Goal: Transaction & Acquisition: Book appointment/travel/reservation

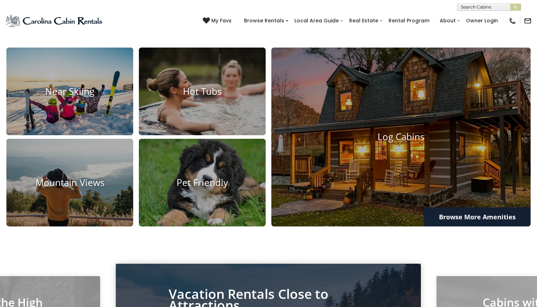
scroll to position [514, 0]
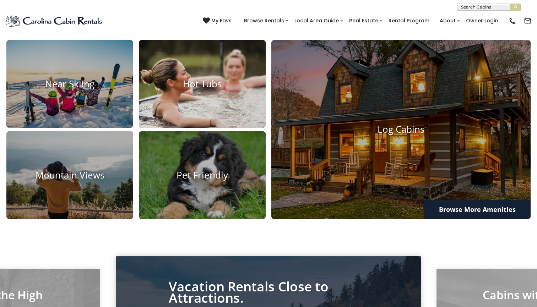
click at [203, 90] on h4 "Hot Tubs" at bounding box center [202, 84] width 127 height 11
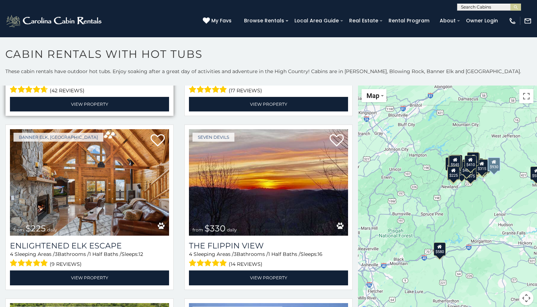
scroll to position [1936, 0]
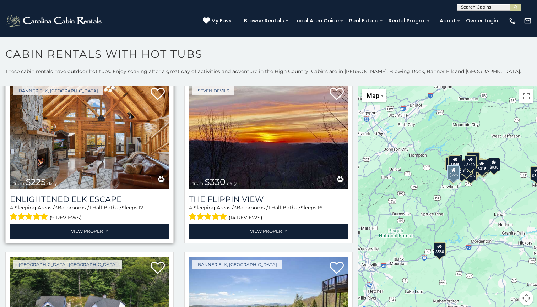
click at [135, 158] on img at bounding box center [89, 136] width 159 height 107
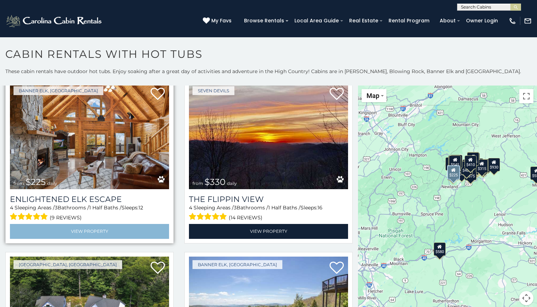
click at [122, 230] on link "View Property" at bounding box center [89, 231] width 159 height 15
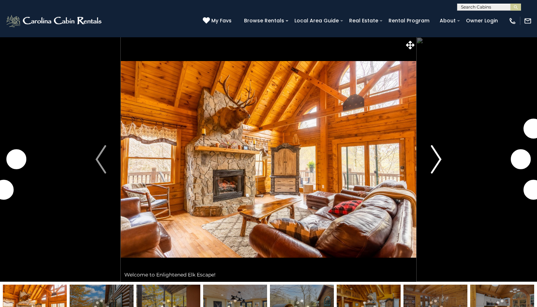
click at [438, 161] on img "Next" at bounding box center [436, 159] width 11 height 28
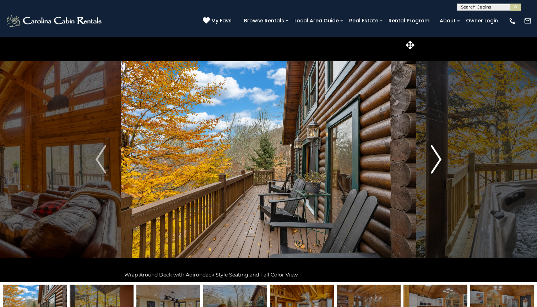
click at [438, 161] on img "Next" at bounding box center [436, 159] width 11 height 28
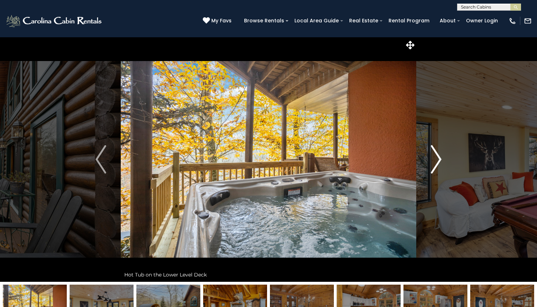
click at [438, 161] on img "Next" at bounding box center [436, 159] width 11 height 28
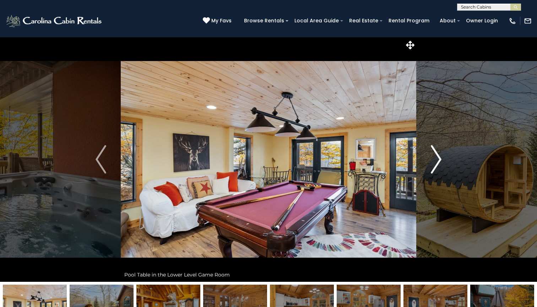
click at [438, 161] on img "Next" at bounding box center [436, 159] width 11 height 28
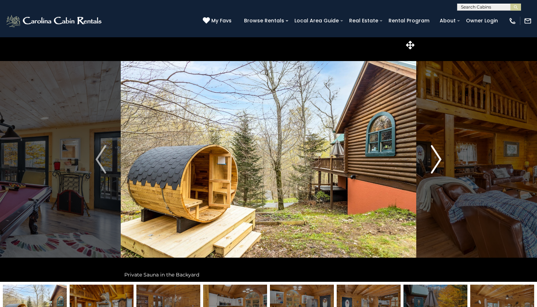
click at [438, 161] on img "Next" at bounding box center [436, 159] width 11 height 28
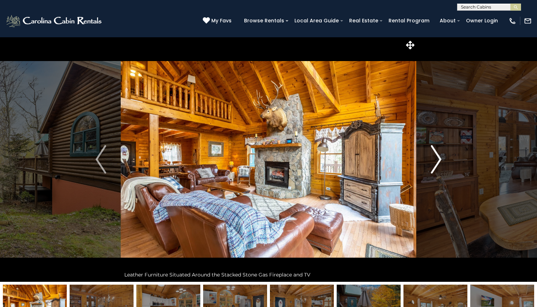
click at [438, 161] on img "Next" at bounding box center [436, 159] width 11 height 28
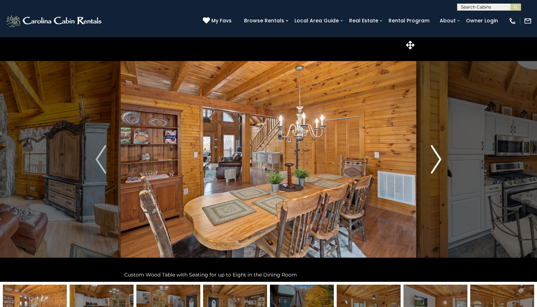
click at [438, 161] on img "Next" at bounding box center [436, 159] width 11 height 28
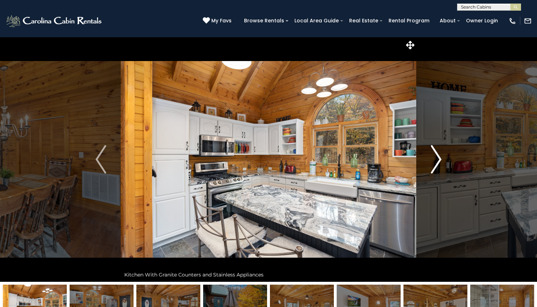
click at [438, 161] on img "Next" at bounding box center [436, 159] width 11 height 28
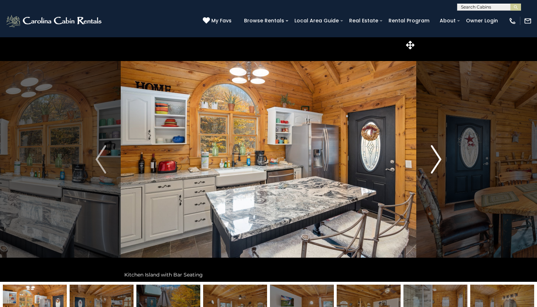
click at [438, 161] on img "Next" at bounding box center [436, 159] width 11 height 28
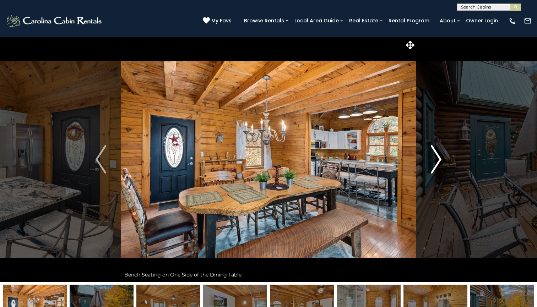
click at [438, 161] on img "Next" at bounding box center [436, 159] width 11 height 28
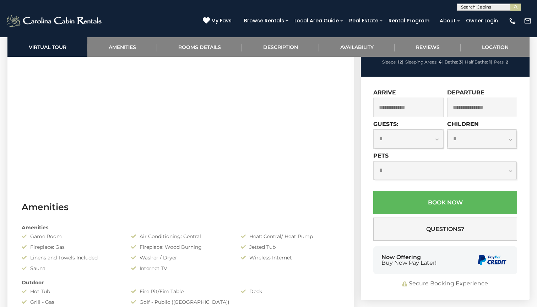
scroll to position [436, 0]
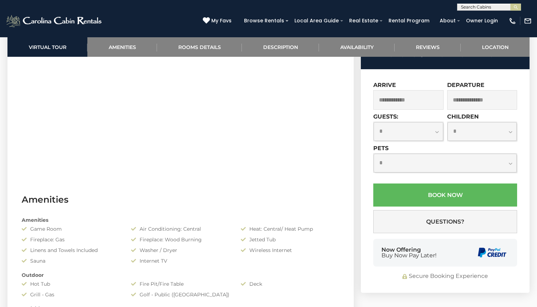
click at [412, 110] on input "text" at bounding box center [408, 100] width 70 height 20
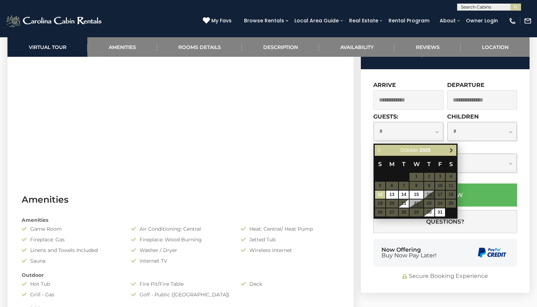
click at [452, 151] on span "Next" at bounding box center [452, 150] width 6 height 6
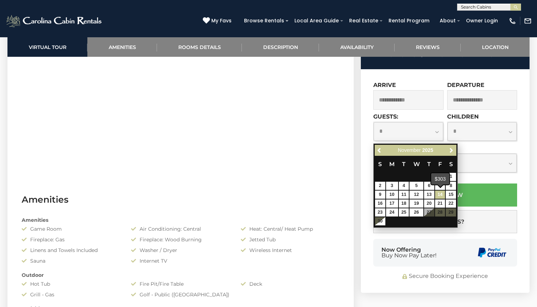
click at [443, 195] on link "14" at bounding box center [440, 195] width 10 height 8
type input "**********"
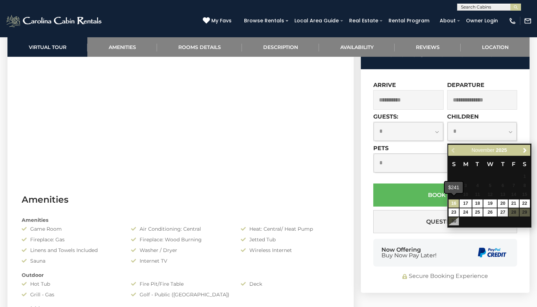
click at [457, 203] on link "16" at bounding box center [454, 204] width 10 height 8
type input "**********"
